Goal: Task Accomplishment & Management: Use online tool/utility

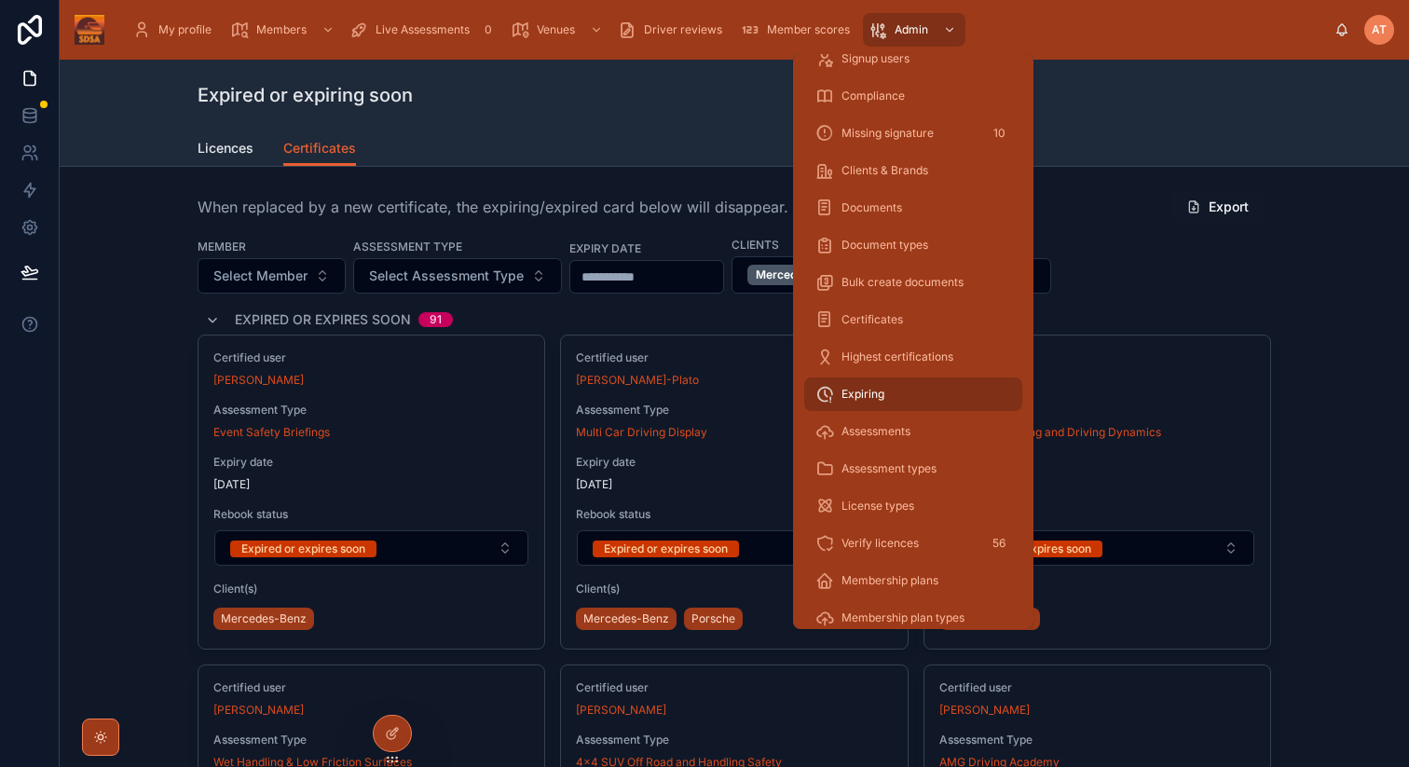
scroll to position [141, 0]
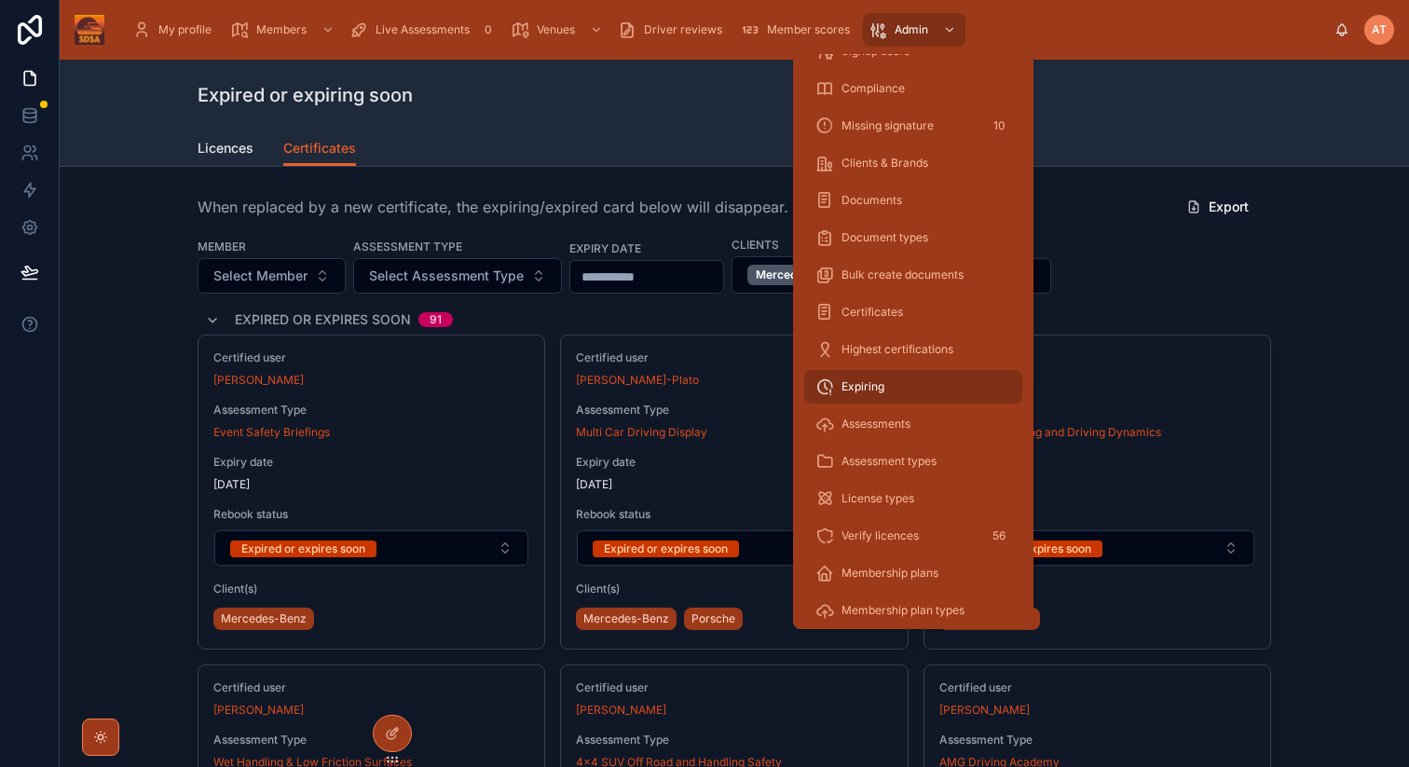
click at [882, 416] on div "Assessments" at bounding box center [913, 424] width 196 height 30
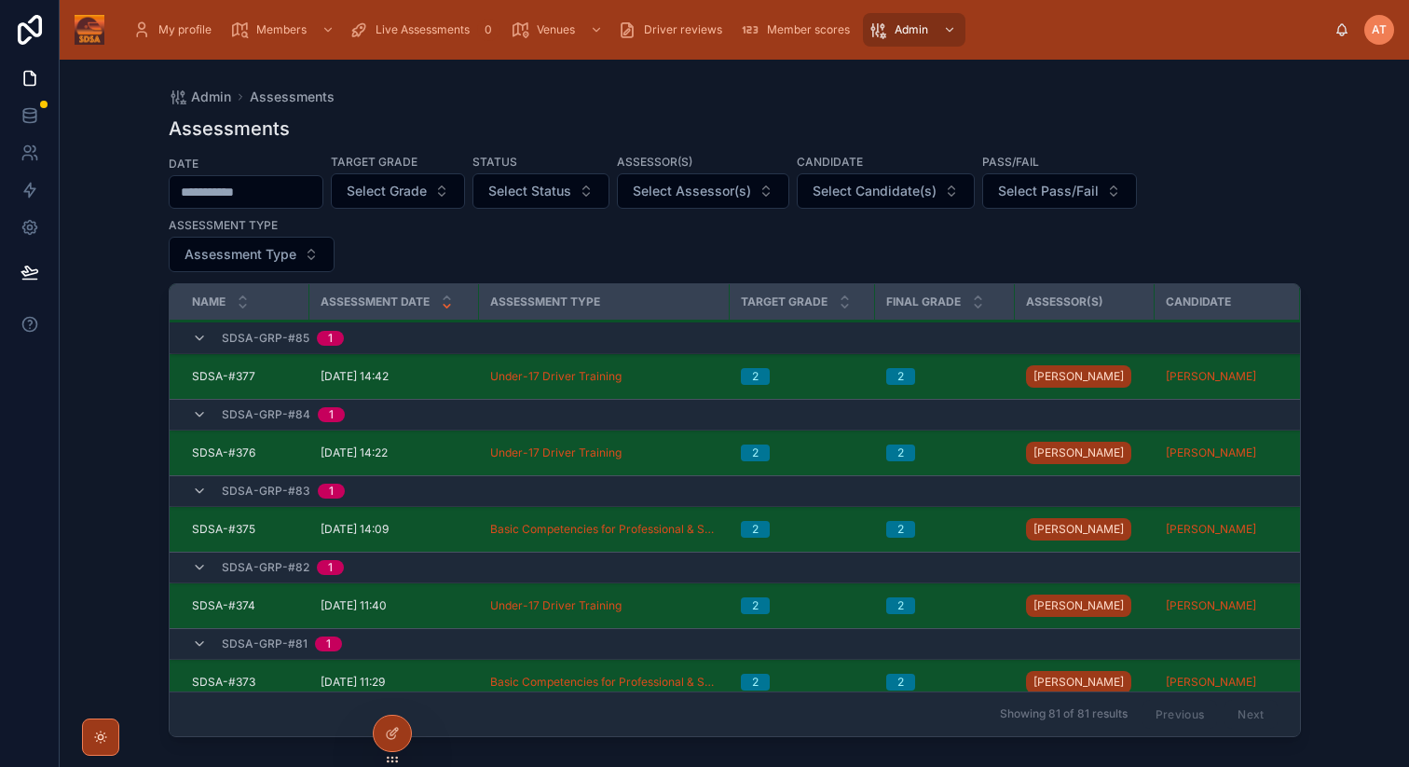
scroll to position [76, 0]
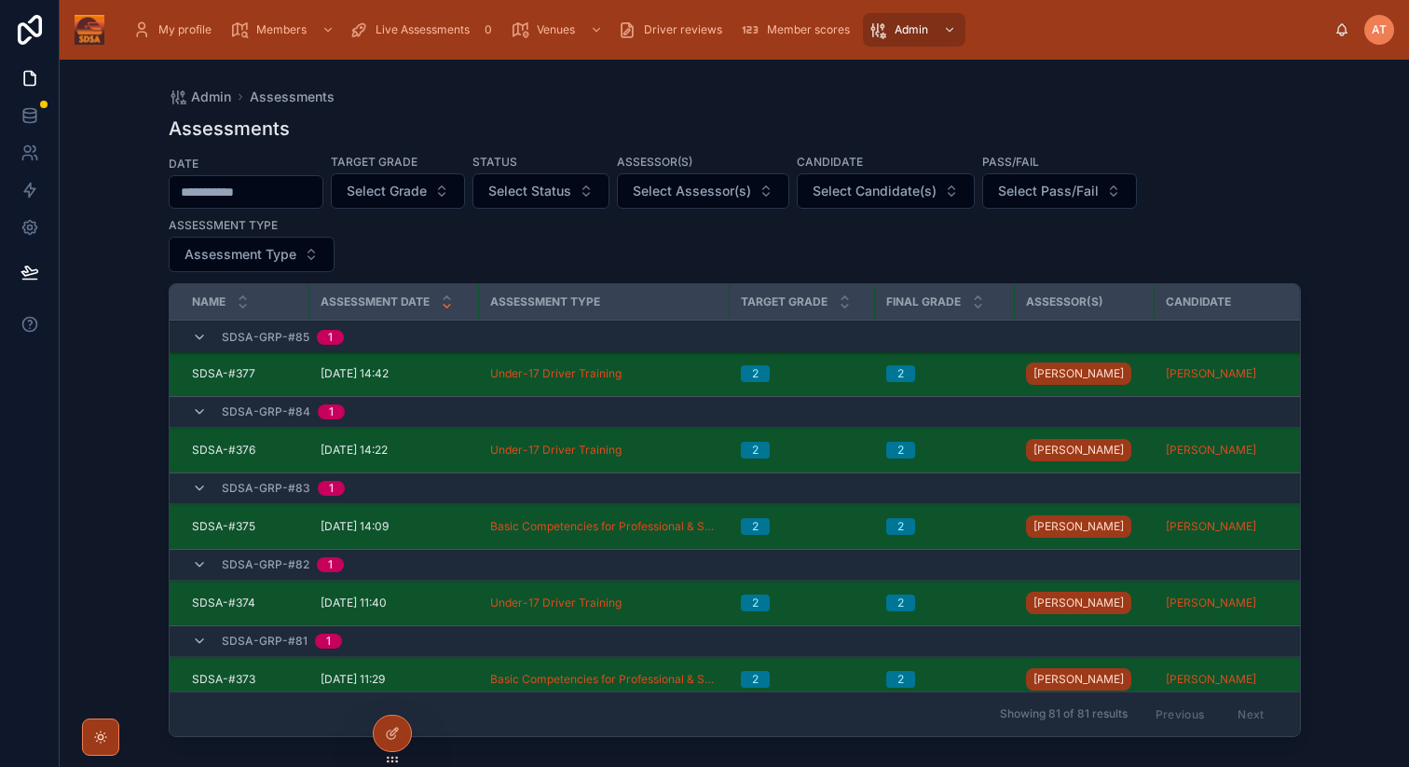
click at [214, 448] on span "SDSA-#376" at bounding box center [223, 450] width 63 height 15
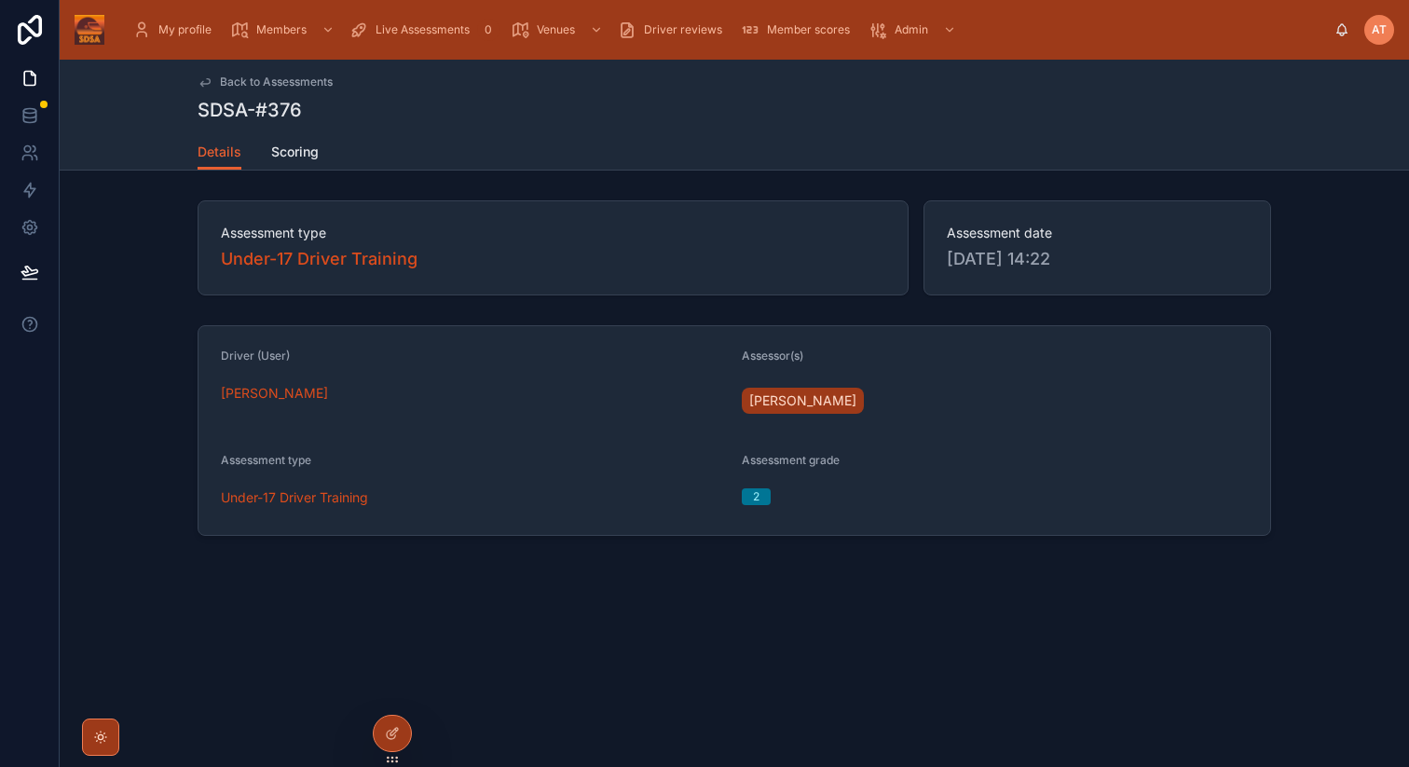
click at [304, 149] on span "Scoring" at bounding box center [295, 152] width 48 height 19
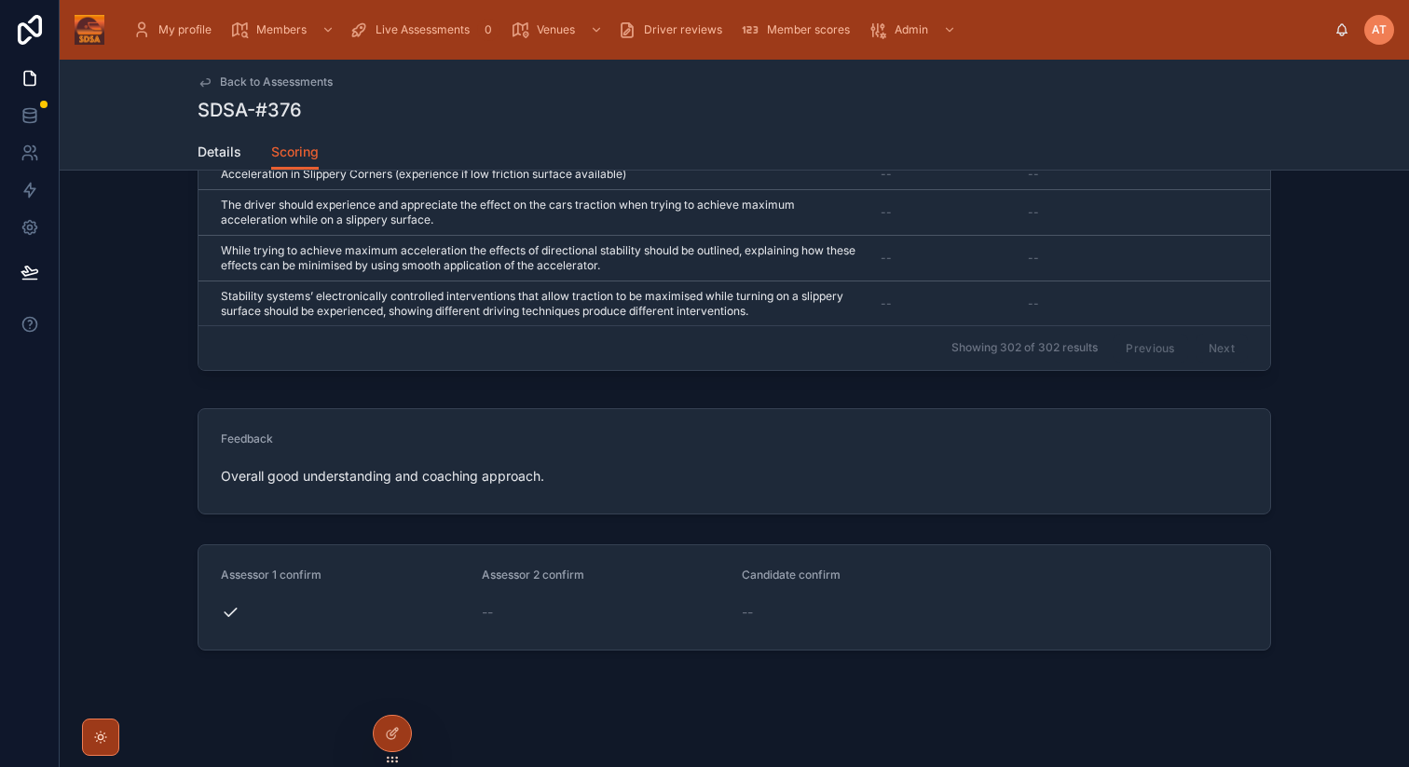
scroll to position [607, 0]
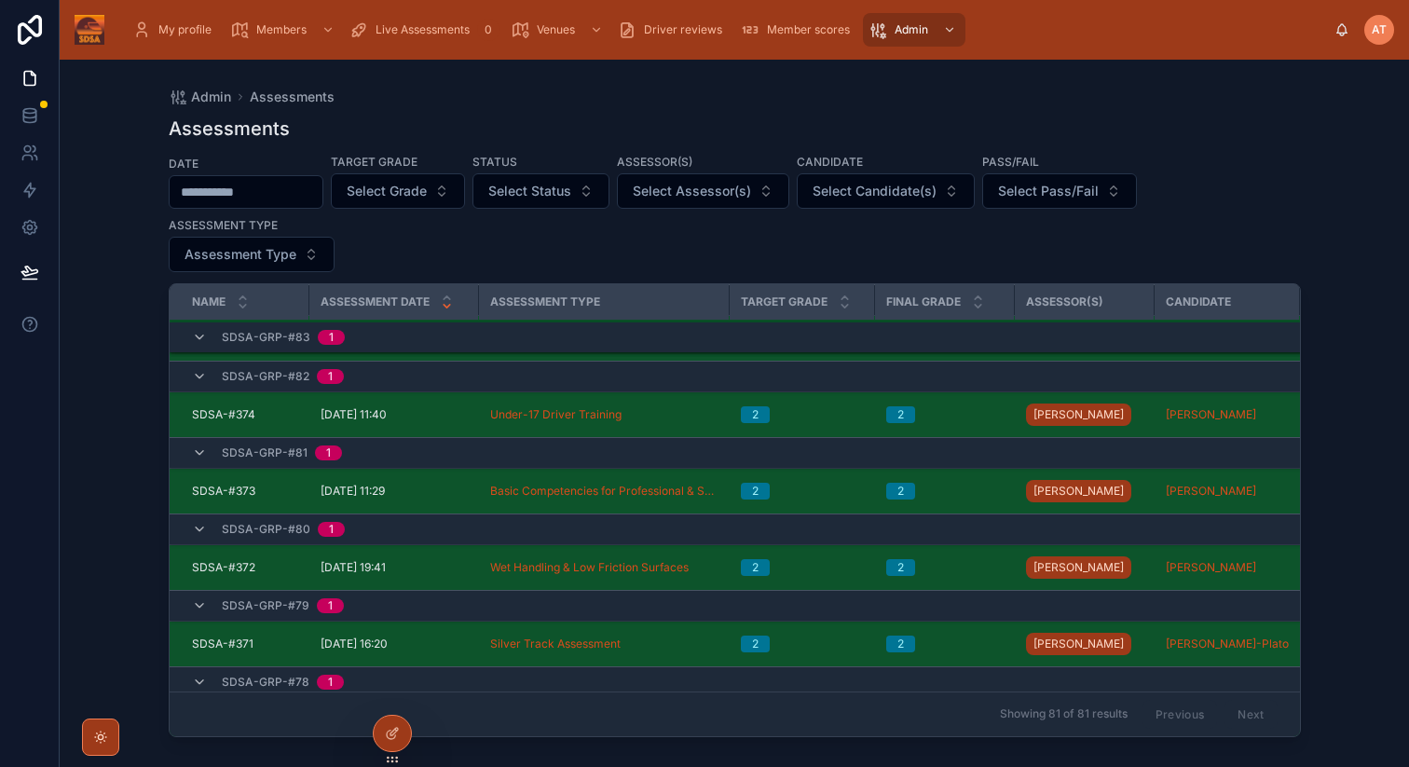
scroll to position [267, 0]
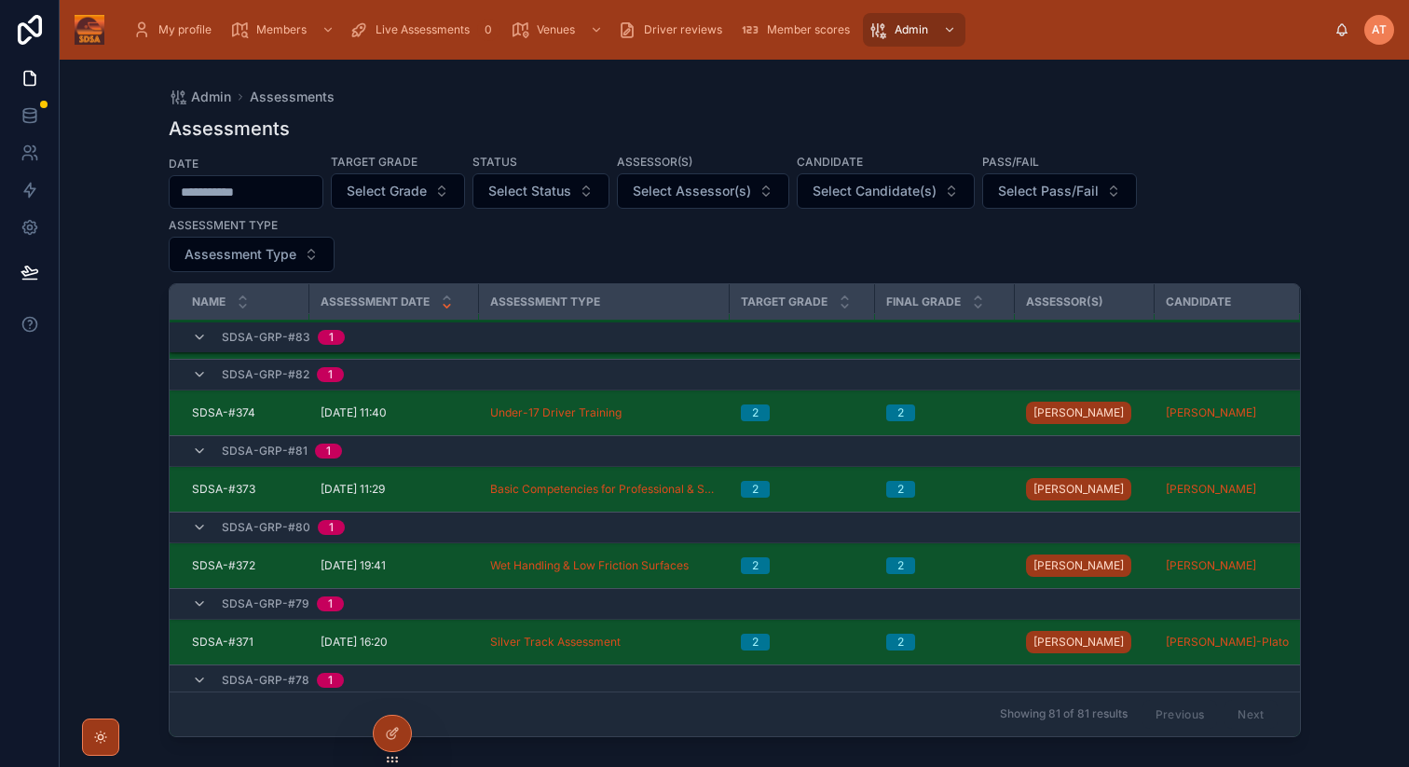
click at [229, 571] on span "SDSA-#372" at bounding box center [223, 565] width 63 height 15
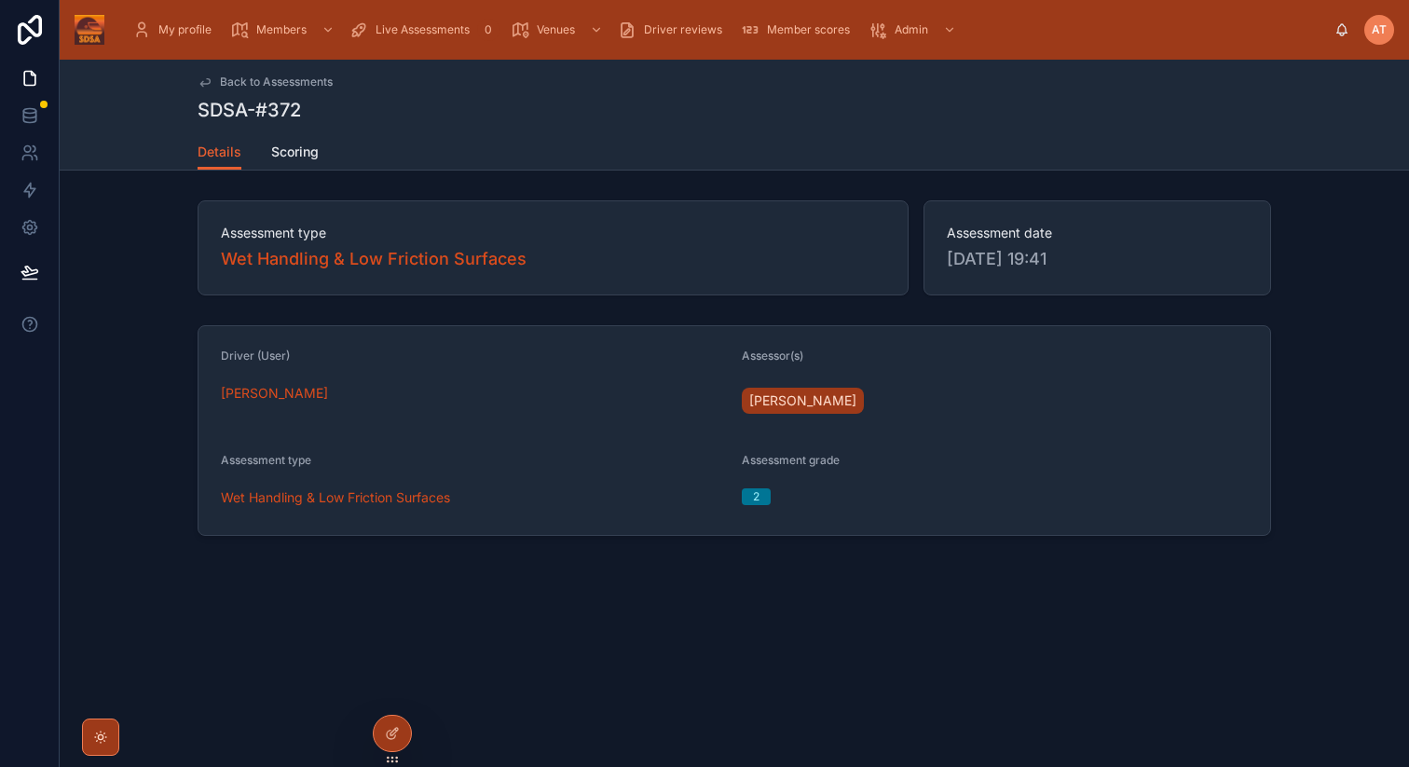
click at [296, 154] on span "Scoring" at bounding box center [295, 152] width 48 height 19
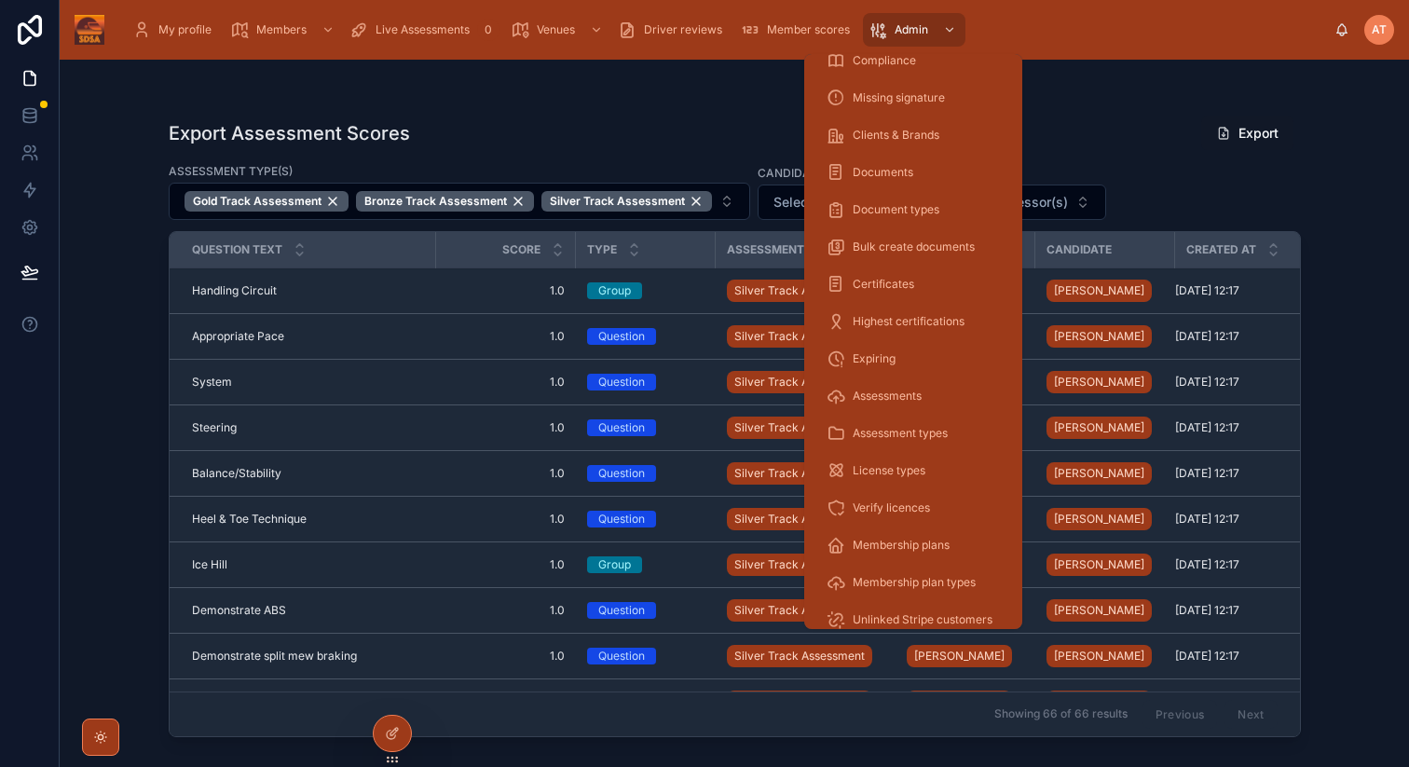
scroll to position [334, 0]
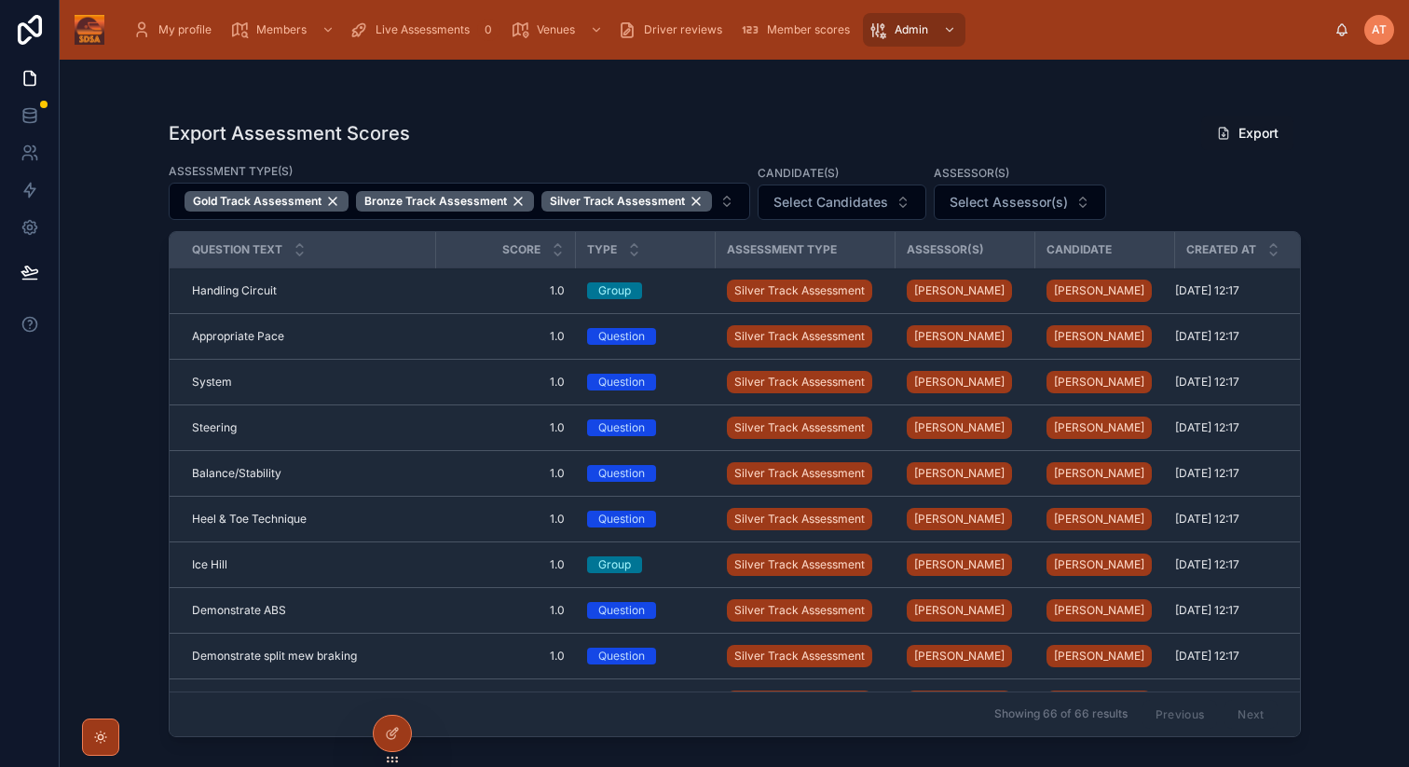
click at [1340, 313] on div "Export Assessment Scores Export Assessment type(s) Gold Track Assessment Bronze…" at bounding box center [734, 413] width 1349 height 707
click at [620, 94] on div at bounding box center [735, 96] width 1132 height 15
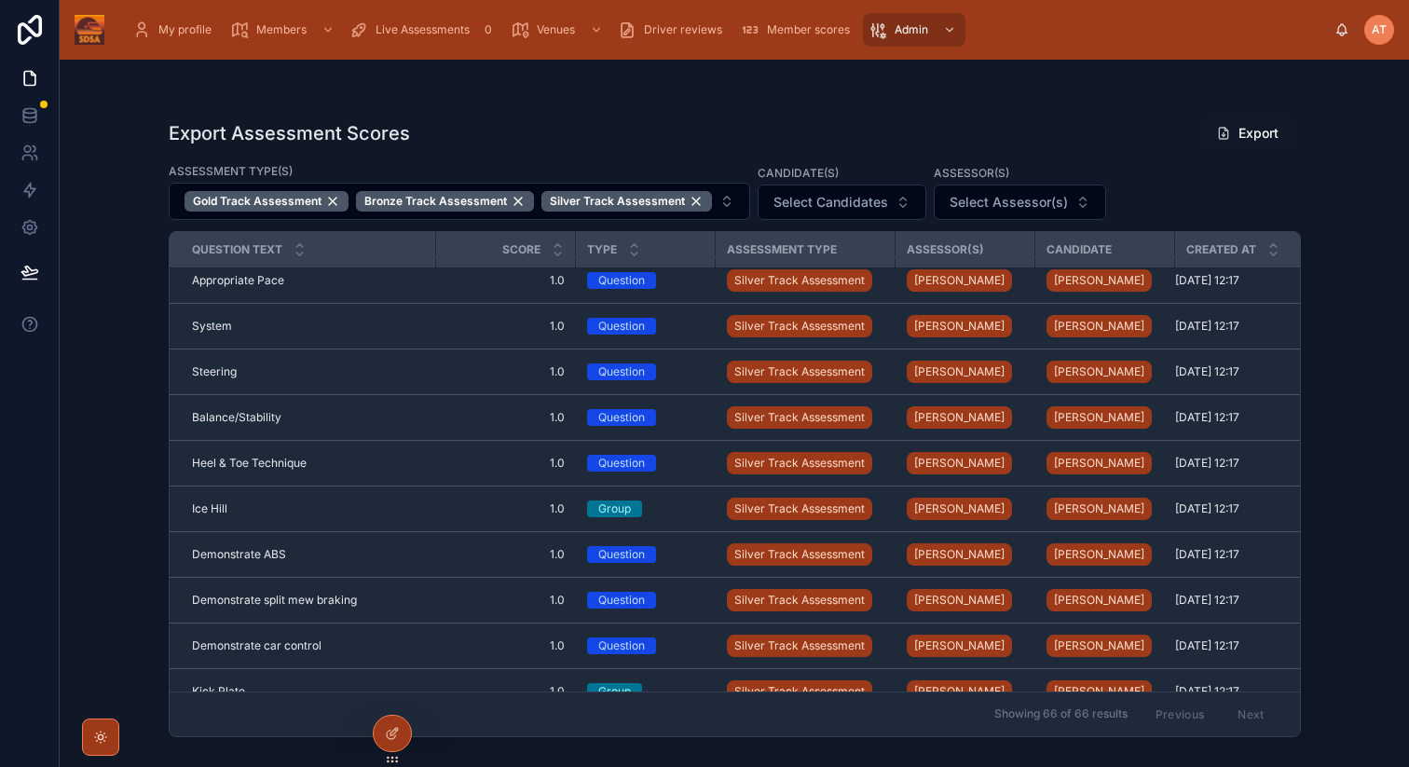
scroll to position [0, 0]
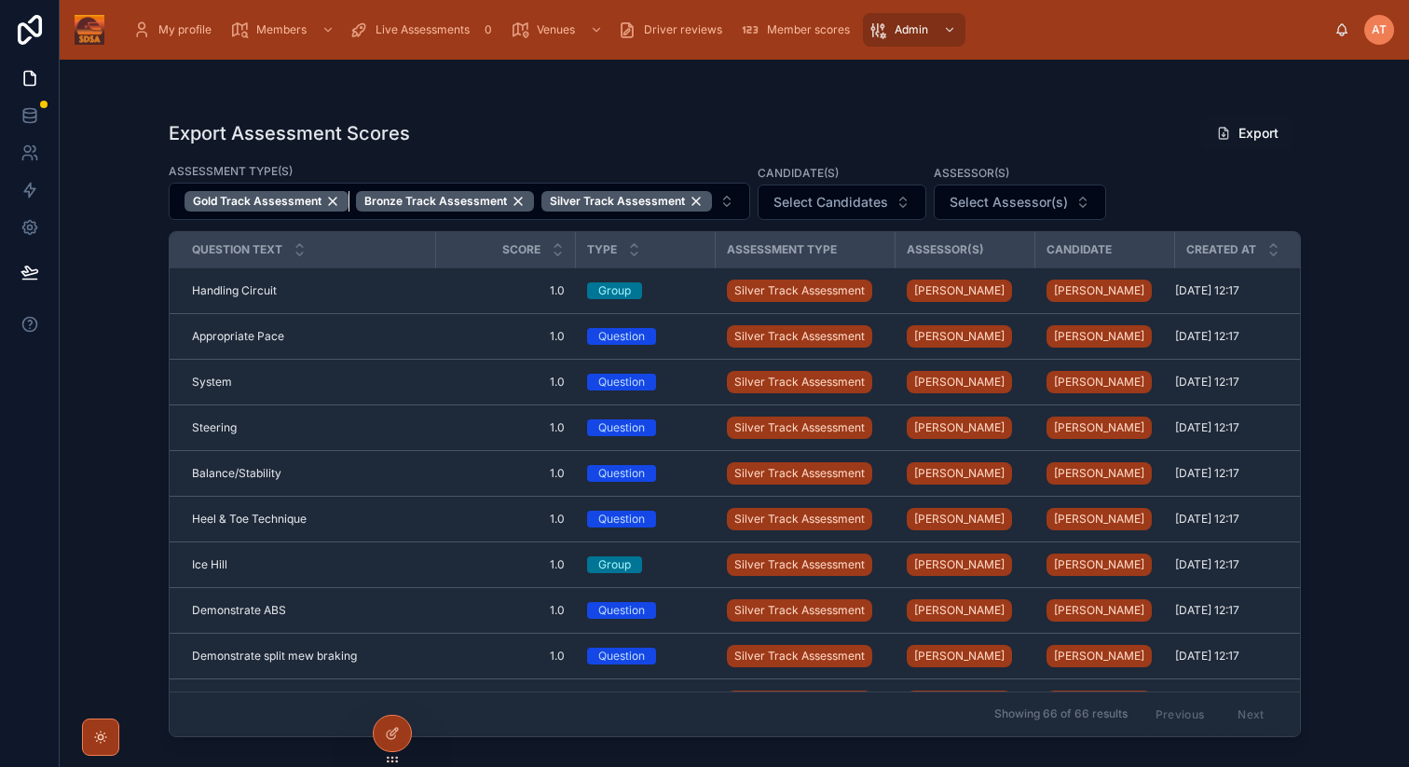
click at [335, 203] on div "Gold Track Assessment" at bounding box center [267, 201] width 164 height 21
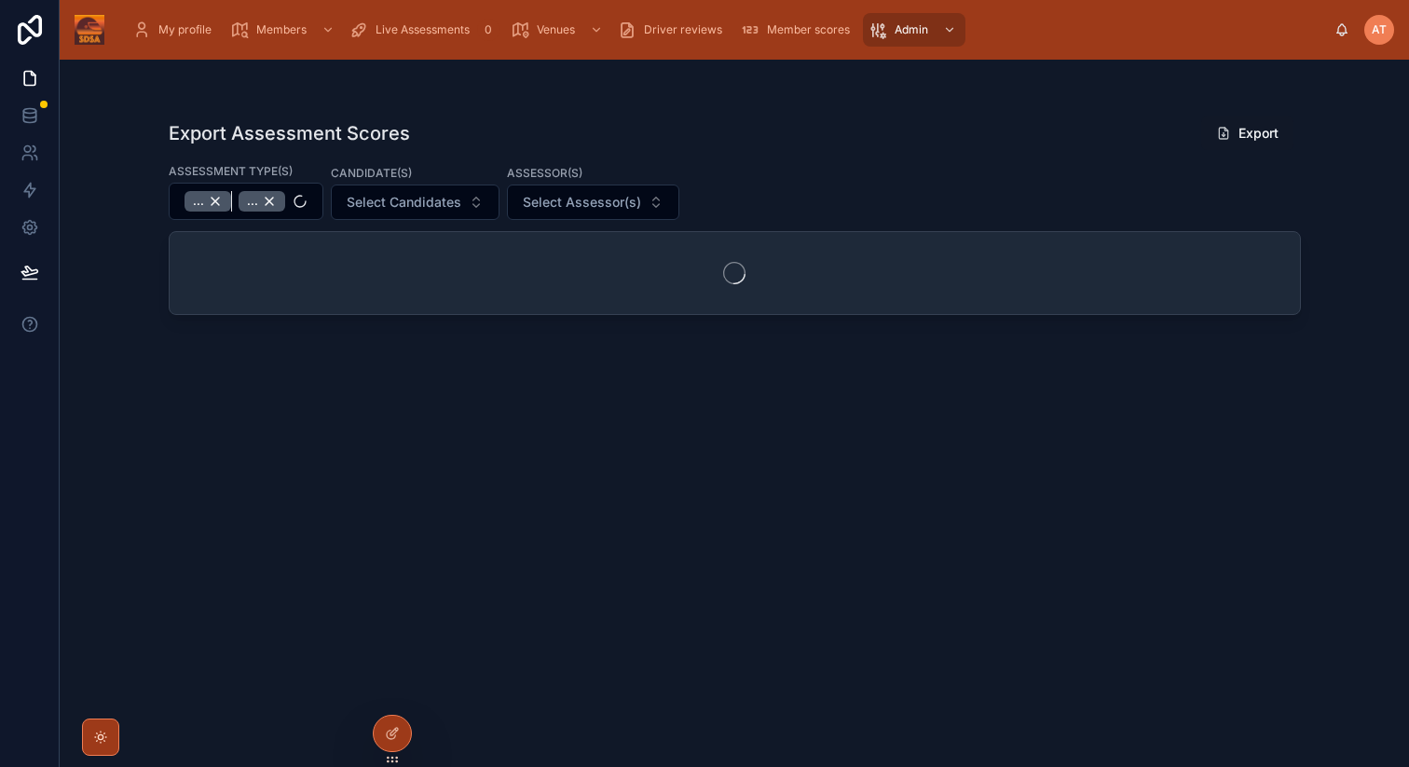
click at [204, 199] on span "..." at bounding box center [198, 201] width 11 height 15
click at [221, 199] on div "..." at bounding box center [208, 201] width 47 height 21
click at [267, 205] on span "Select type(s)" at bounding box center [229, 200] width 88 height 19
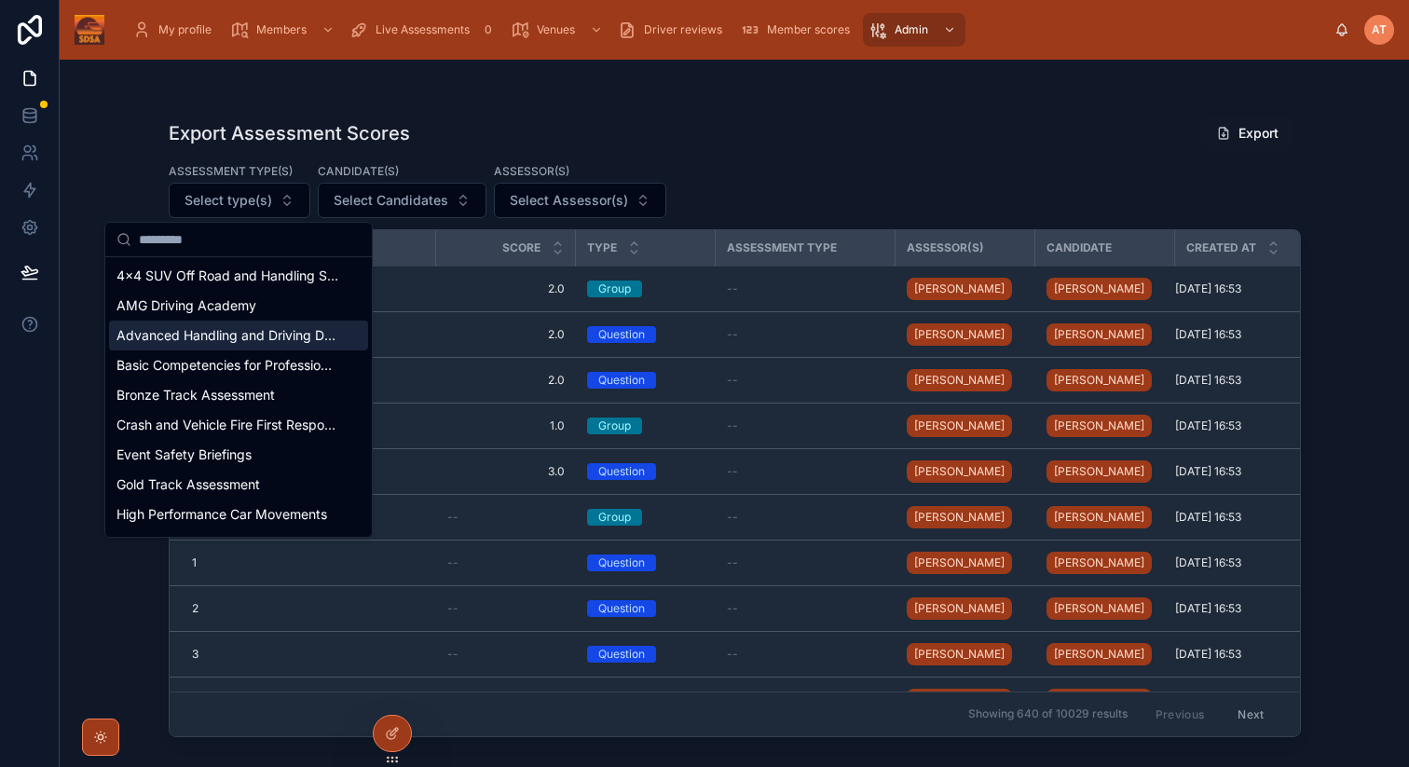
click at [211, 333] on span "Advanced Handling and Driving Dynamics" at bounding box center [227, 335] width 222 height 19
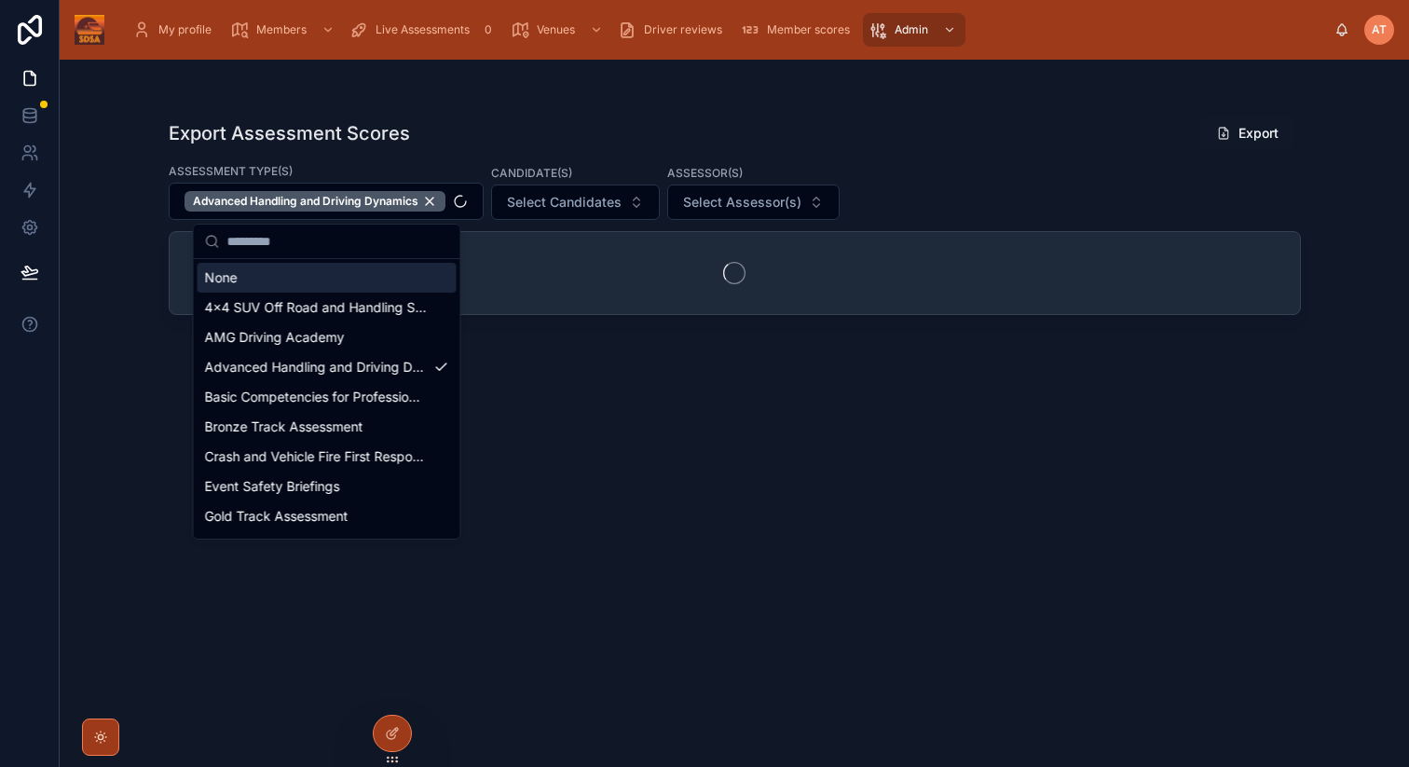
click at [609, 200] on div "Assessment type(s) Advanced Handling and Driving Dynamics Candidate(s) Select C…" at bounding box center [735, 191] width 1132 height 58
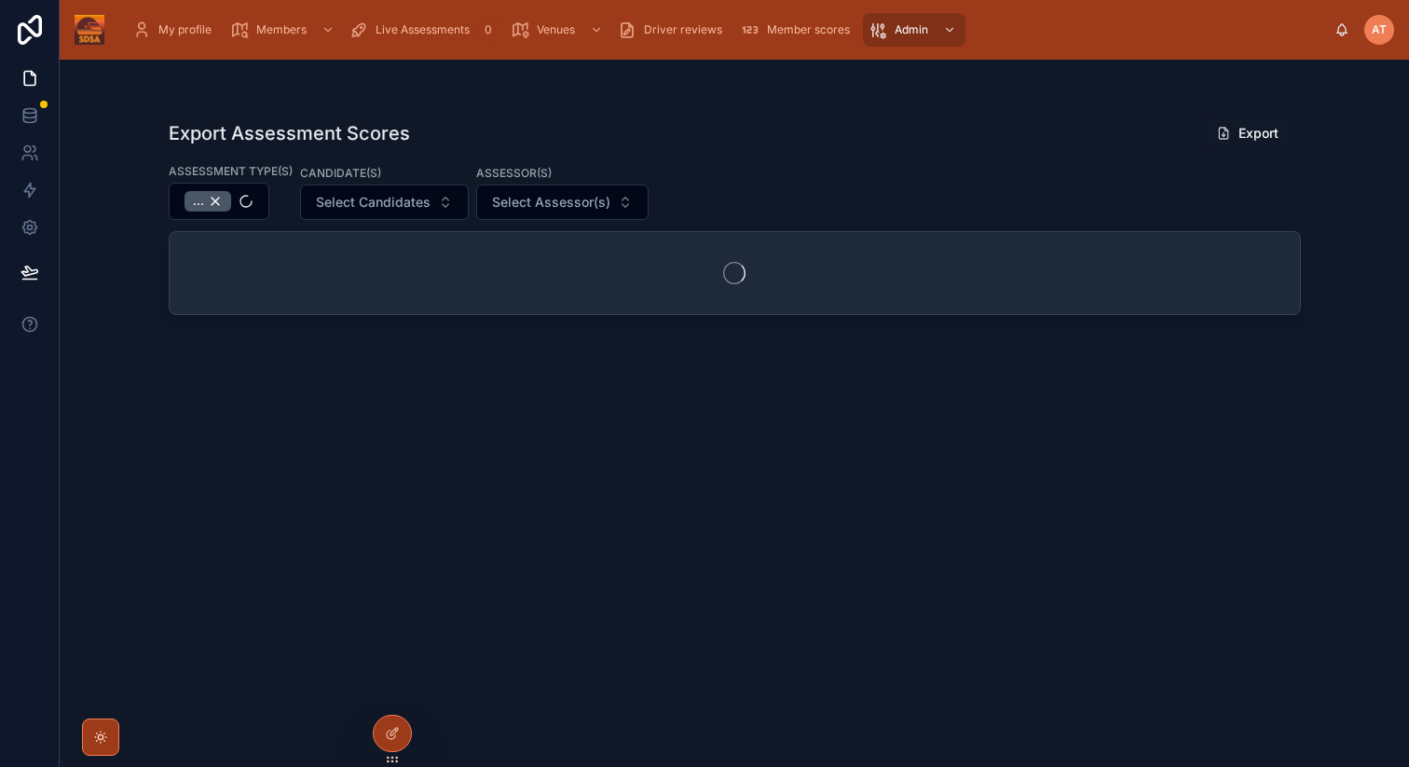
click at [534, 208] on span "Select Assessor(s)" at bounding box center [551, 202] width 118 height 19
click at [417, 214] on button "Select Candidates" at bounding box center [384, 202] width 169 height 35
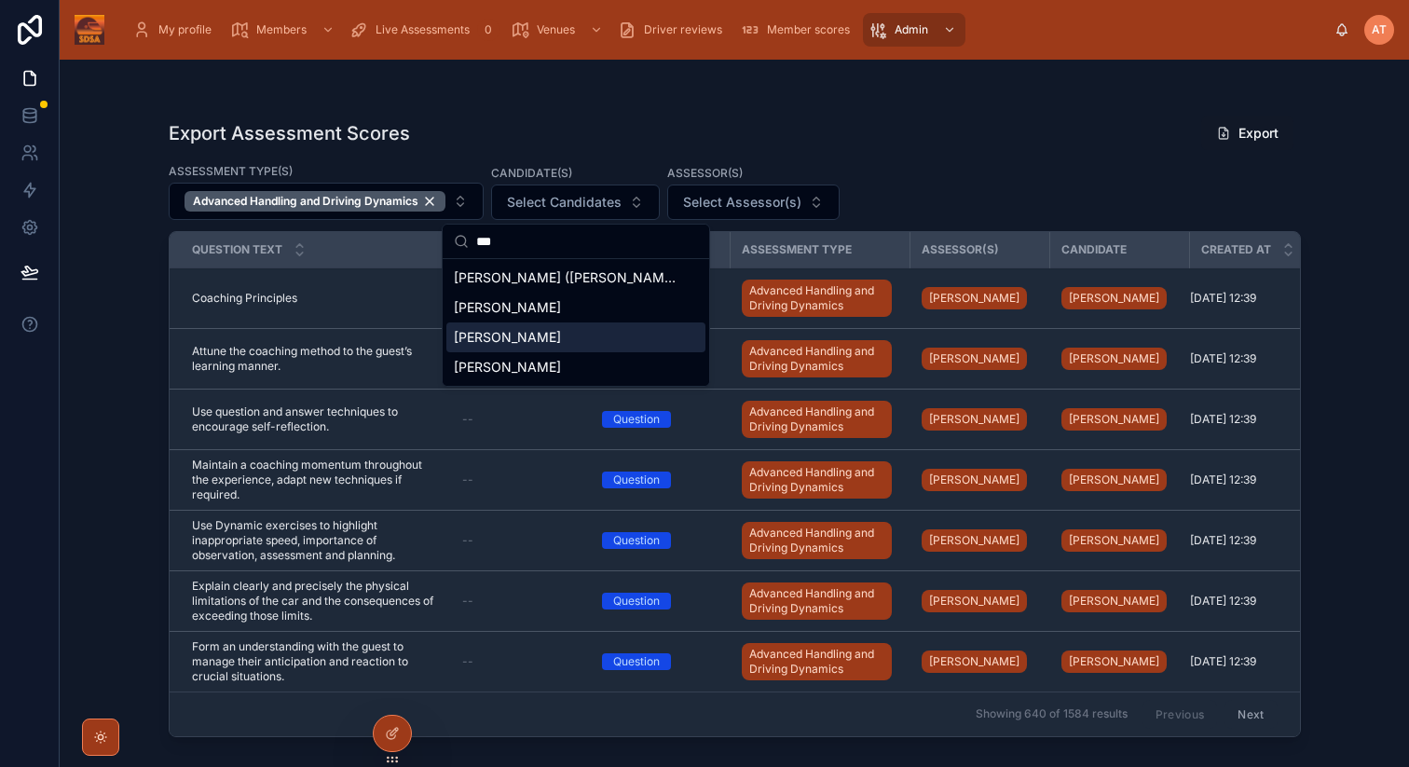
type input "***"
click at [526, 342] on div "[PERSON_NAME]" at bounding box center [575, 337] width 259 height 30
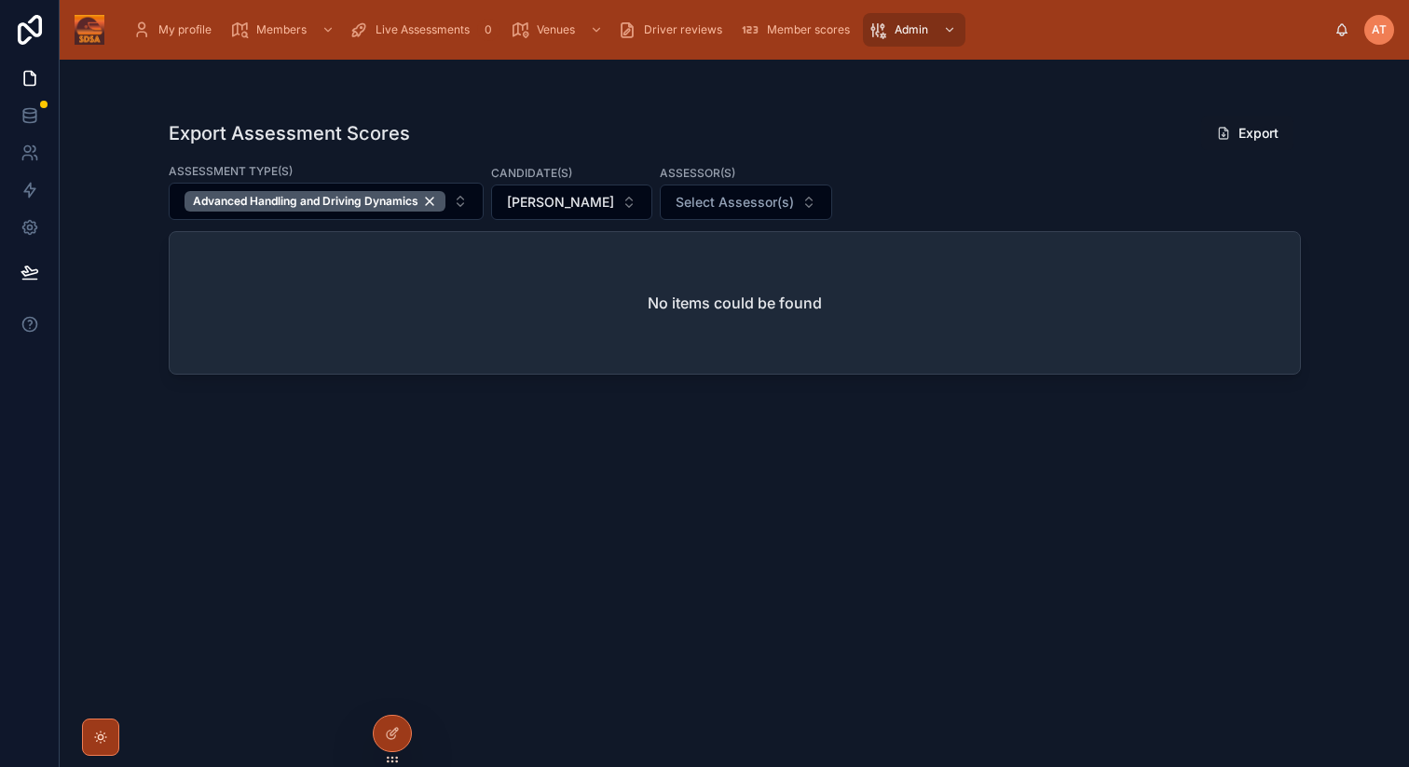
click at [704, 211] on span "Select Assessor(s)" at bounding box center [735, 202] width 118 height 19
click at [817, 132] on div "Export Assessment Scores Export" at bounding box center [735, 133] width 1132 height 35
click at [541, 197] on span "[PERSON_NAME]" at bounding box center [560, 202] width 107 height 19
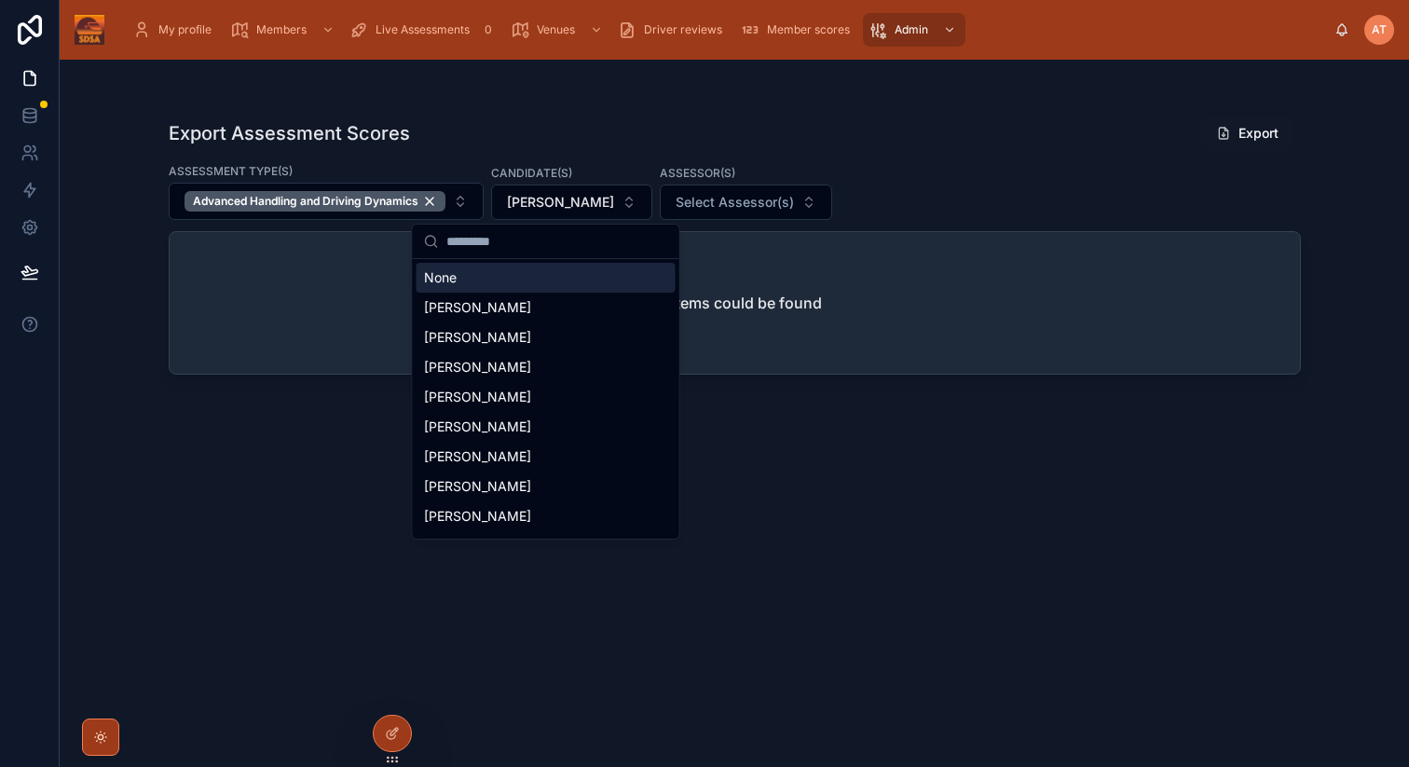
click at [470, 281] on div "None" at bounding box center [546, 278] width 259 height 30
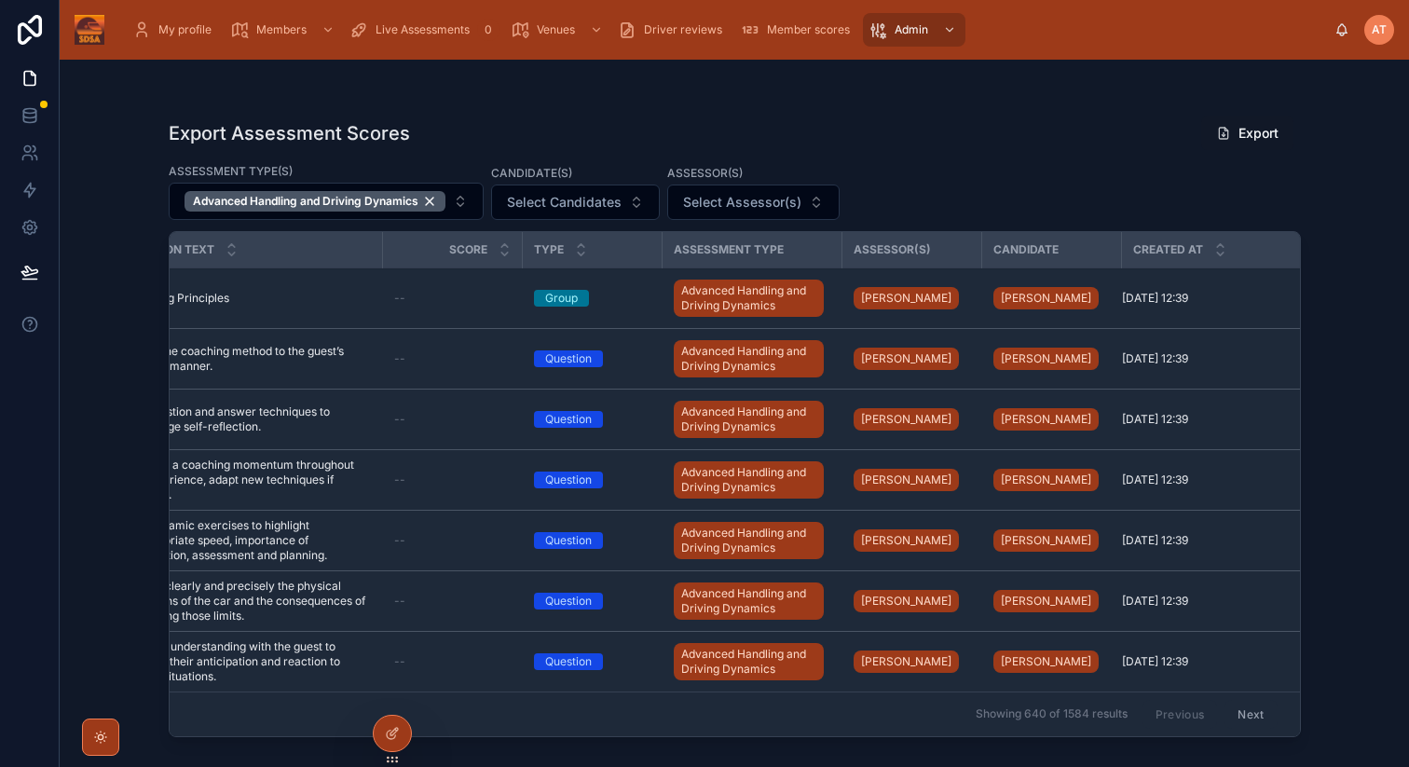
scroll to position [0, 78]
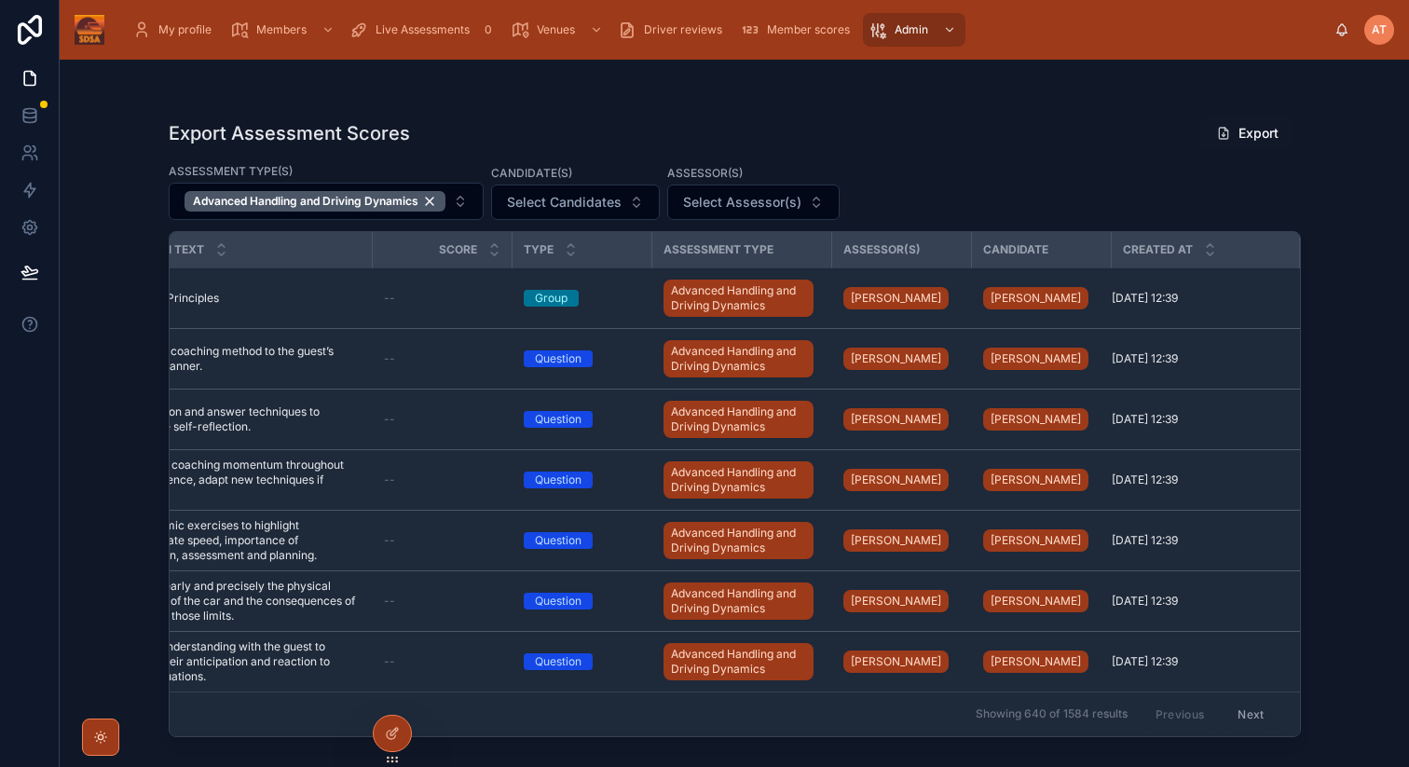
click at [1208, 256] on icon at bounding box center [1210, 254] width 12 height 12
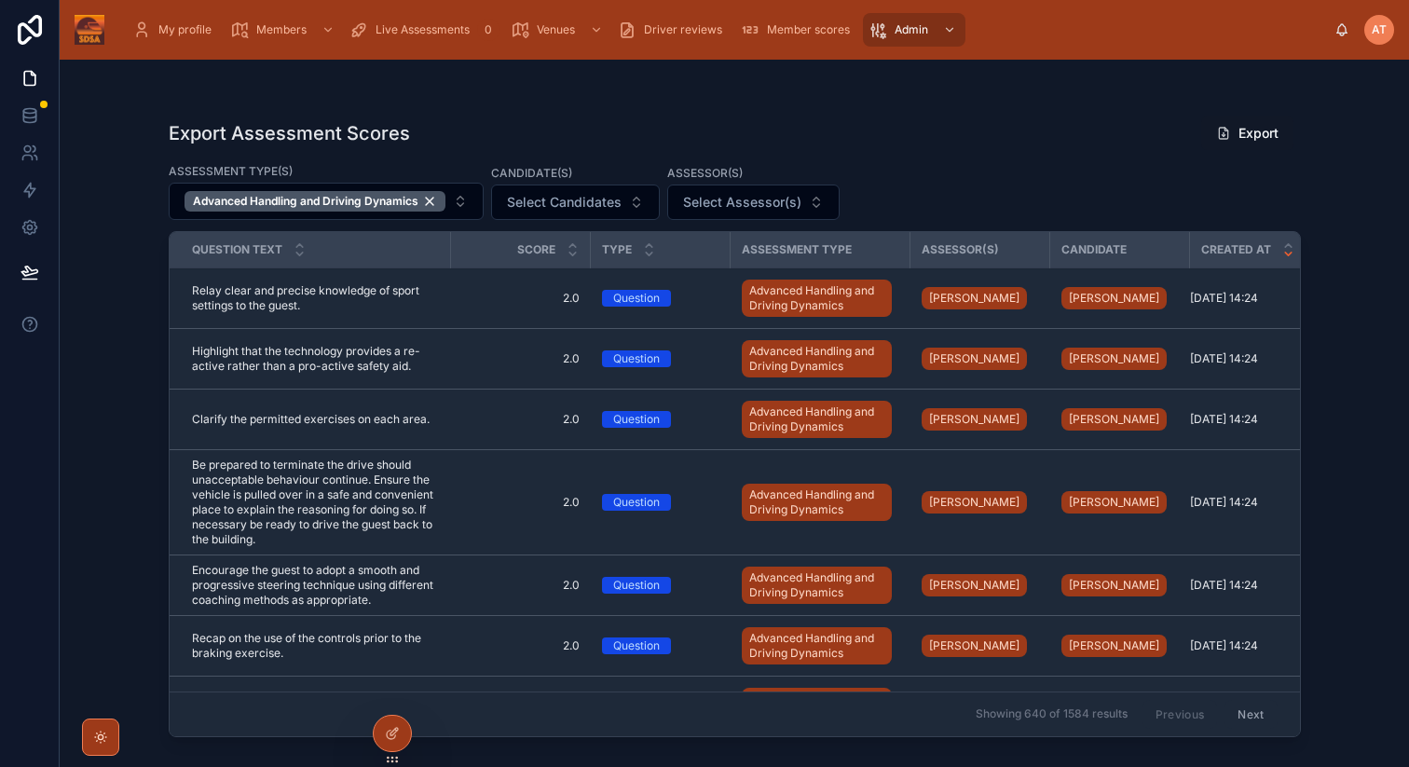
click at [616, 209] on span "Select Candidates" at bounding box center [564, 202] width 115 height 19
type input "*"
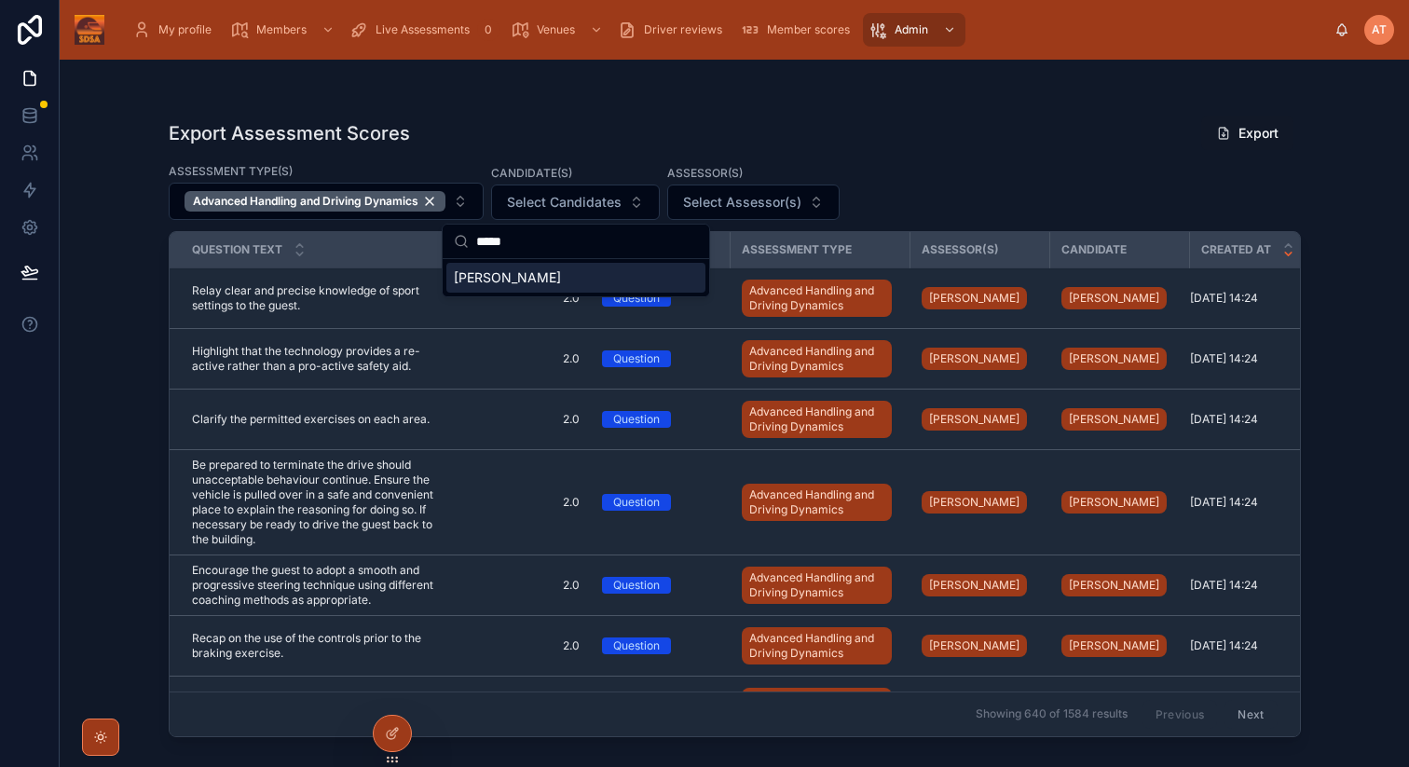
type input "*****"
click at [494, 279] on span "[PERSON_NAME]" at bounding box center [507, 277] width 107 height 19
